Goal: Navigation & Orientation: Find specific page/section

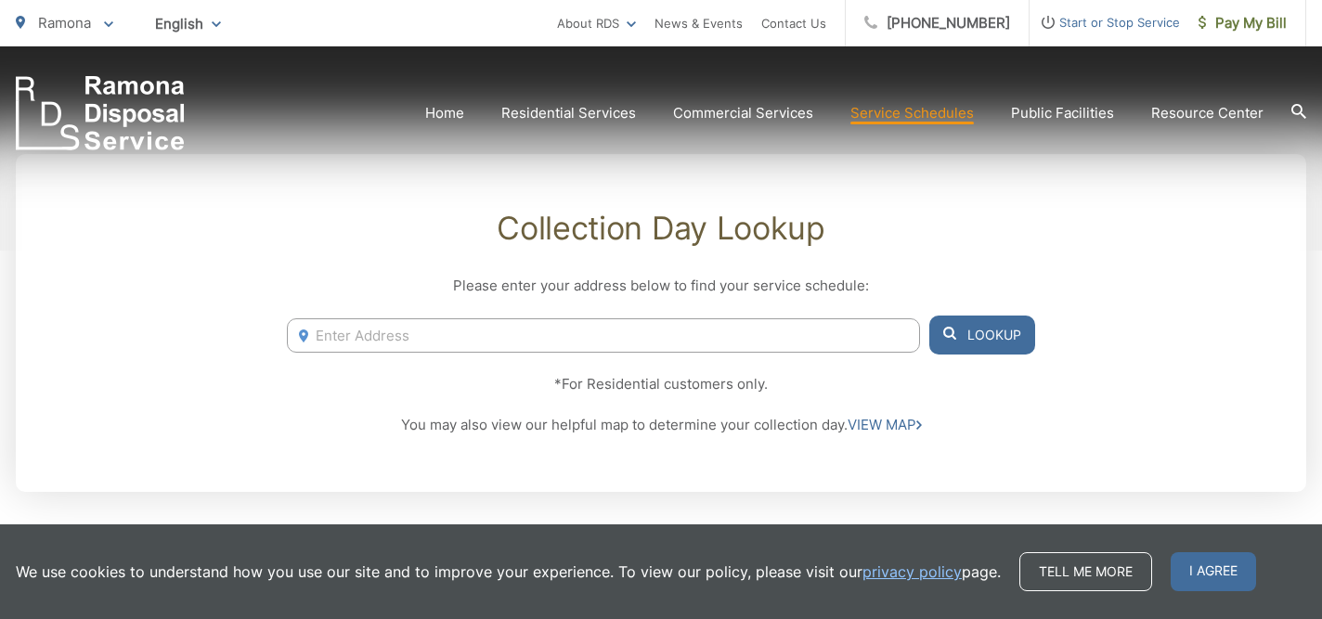
scroll to position [347, 0]
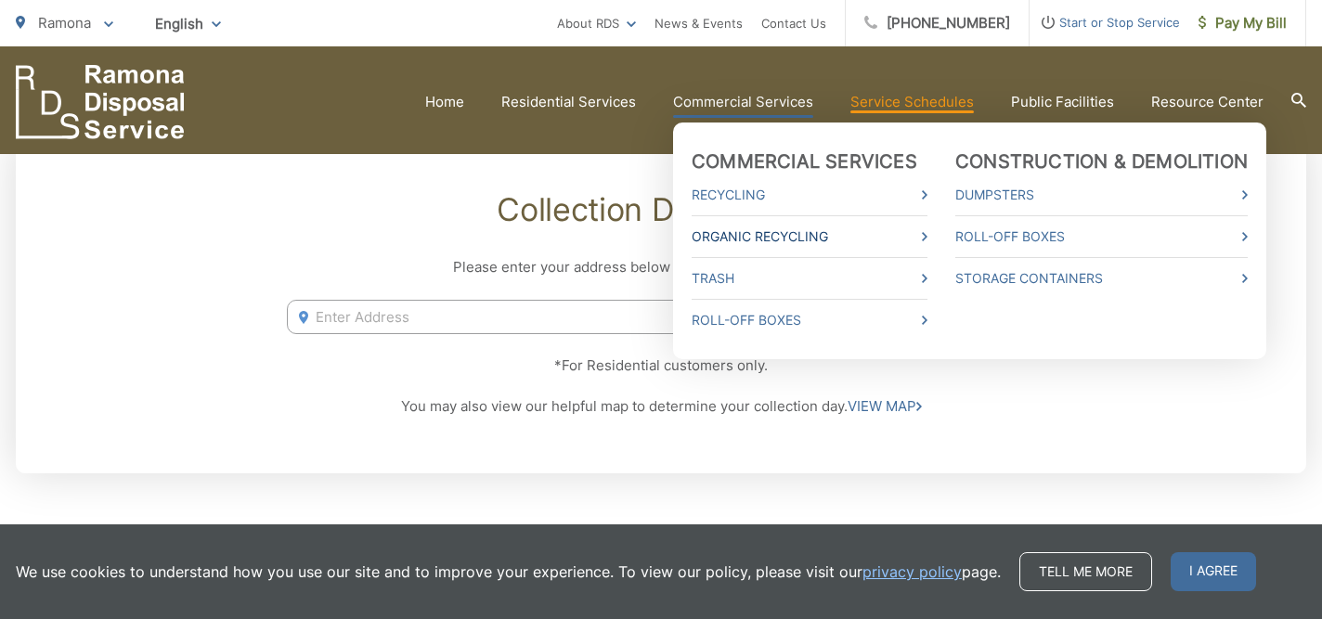
click at [770, 230] on link "Organic Recycling" at bounding box center [809, 237] width 236 height 22
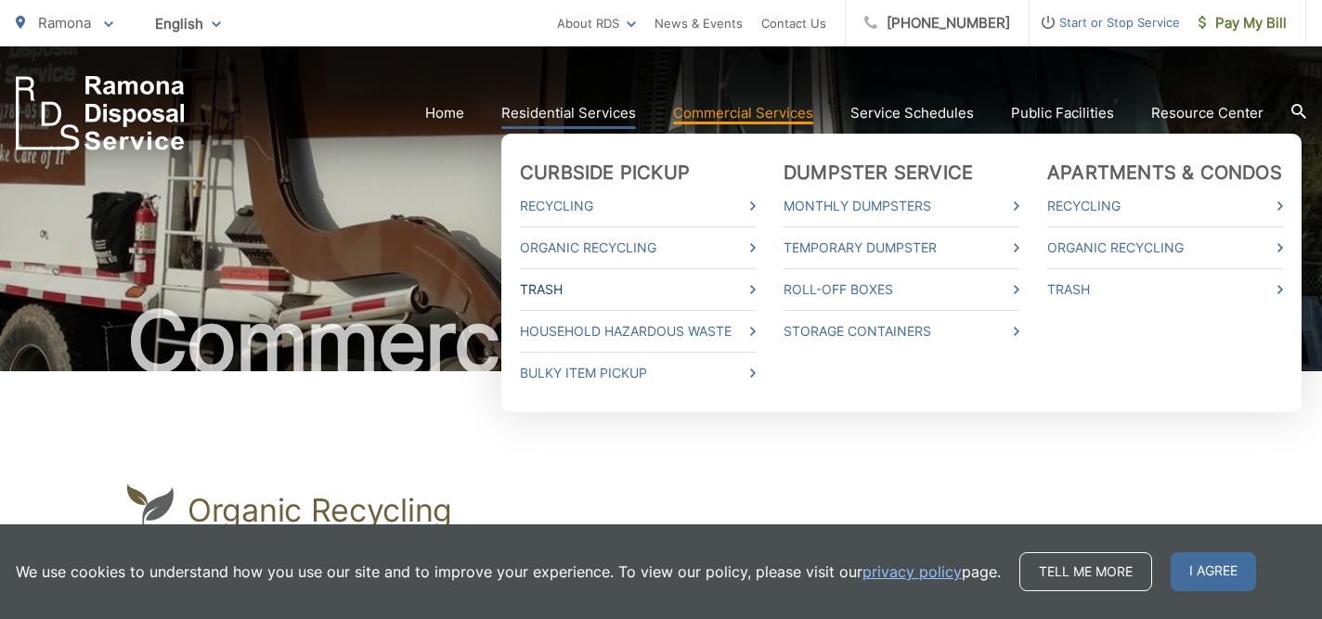
click at [566, 289] on link "Trash" at bounding box center [638, 289] width 236 height 22
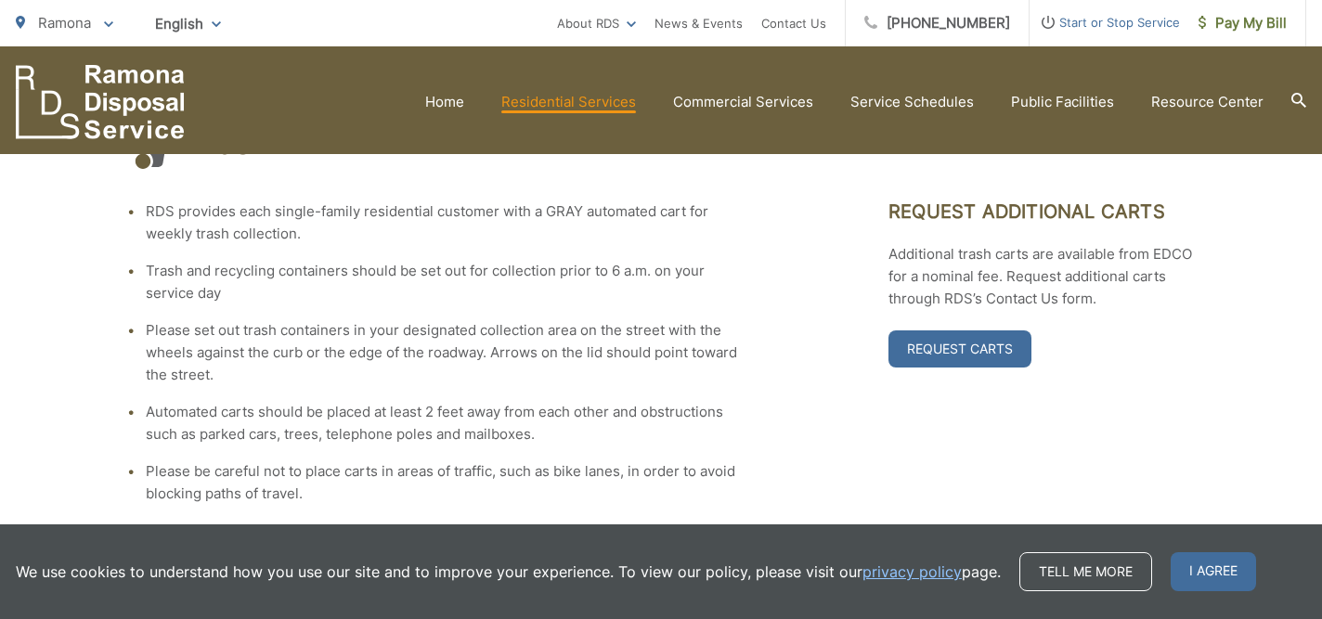
scroll to position [370, 0]
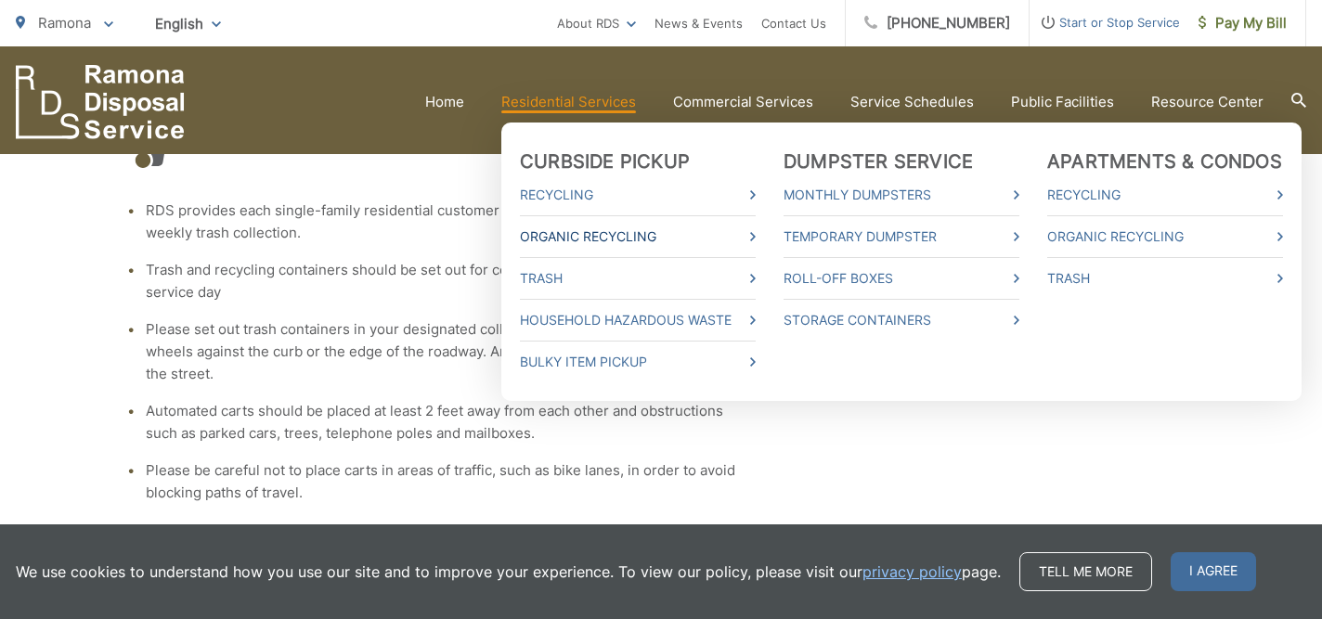
click at [595, 237] on link "Organic Recycling" at bounding box center [638, 237] width 236 height 22
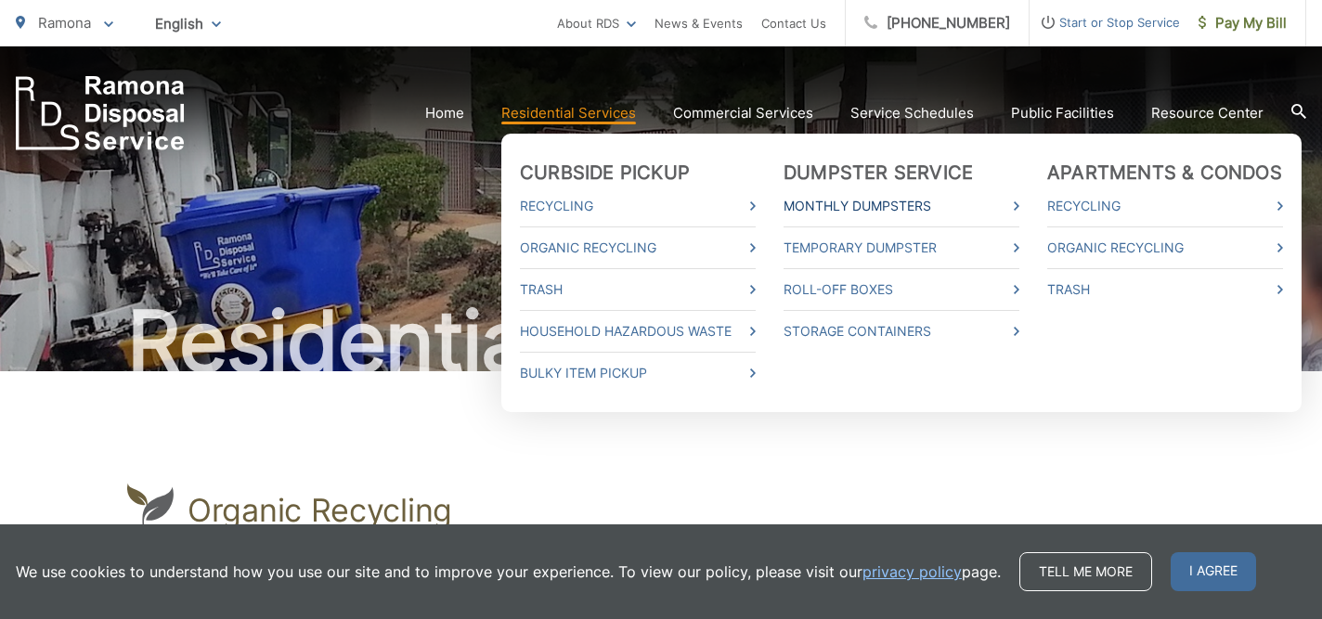
click at [857, 199] on link "Monthly Dumpsters" at bounding box center [901, 206] width 236 height 22
